Goal: Task Accomplishment & Management: Manage account settings

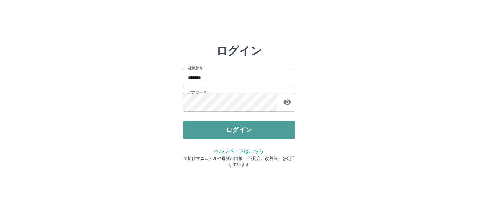
click at [221, 126] on button "ログイン" at bounding box center [239, 129] width 112 height 17
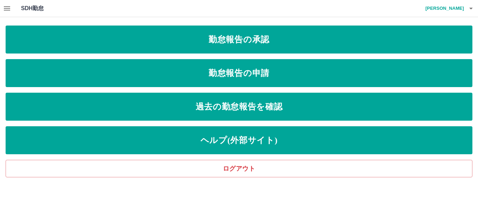
click at [10, 10] on icon "button" at bounding box center [7, 8] width 8 height 8
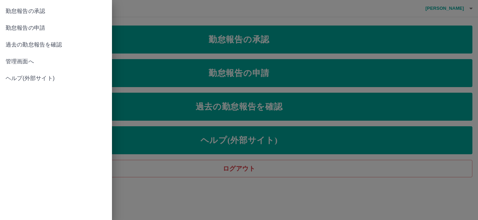
click at [24, 62] on span "管理画面へ" at bounding box center [56, 61] width 101 height 8
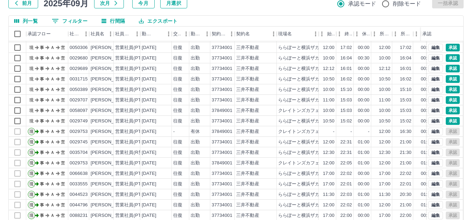
scroll to position [76, 0]
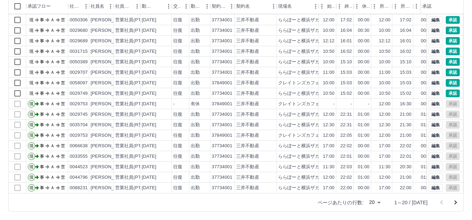
click at [383, 202] on body "SDH勤怠 [PERSON_NAME] 勤務実績承認 前月 [DATE] 次月 今月 月選択 承認モード 削除モード 一括承認 列一覧 0 フィルター 行間隔…" at bounding box center [236, 71] width 472 height 295
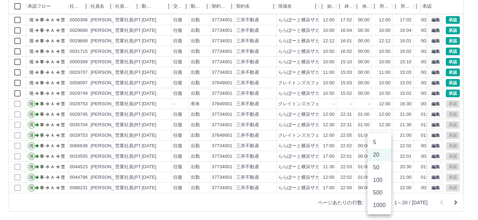
click at [379, 207] on li "1000" at bounding box center [379, 205] width 24 height 13
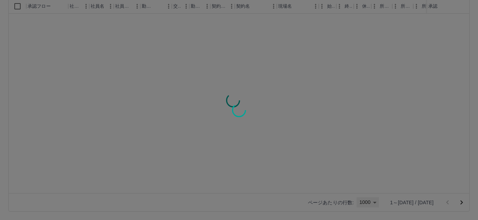
type input "****"
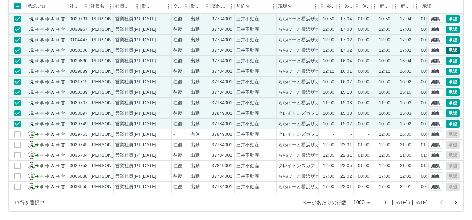
scroll to position [0, 0]
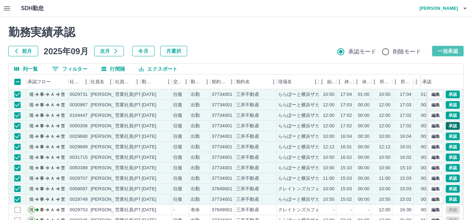
click at [451, 49] on button "一括承認" at bounding box center [447, 51] width 31 height 10
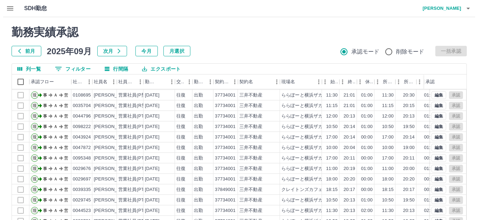
scroll to position [944, 0]
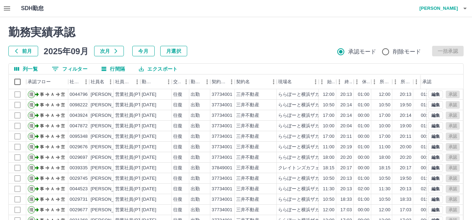
click at [465, 6] on icon "button" at bounding box center [465, 8] width 8 height 8
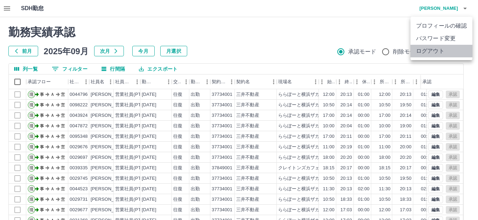
click at [421, 50] on li "ログアウト" at bounding box center [441, 51] width 62 height 13
